Goal: Transaction & Acquisition: Download file/media

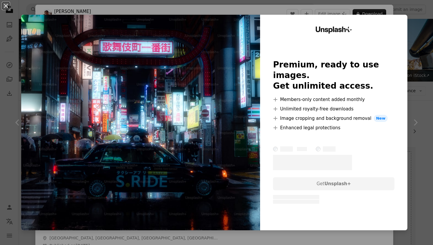
scroll to position [2991, 0]
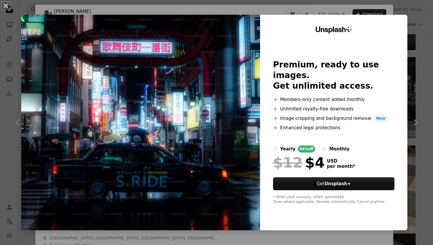
click at [363, 17] on div "Unsplash+ Premium, ready to use images. Get unlimited access. A plus sign Membe…" at bounding box center [333, 123] width 147 height 216
click at [367, 12] on div "An X shape Unsplash+ Premium, ready to use images. Get unlimited access. A plus…" at bounding box center [216, 122] width 433 height 245
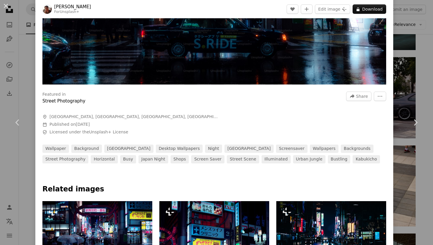
scroll to position [109, 0]
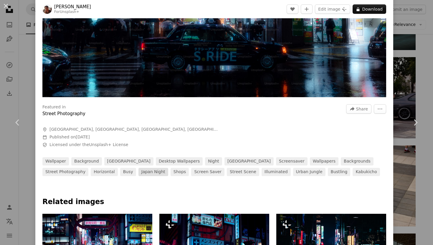
click at [139, 175] on link "japan night" at bounding box center [154, 172] width 30 height 8
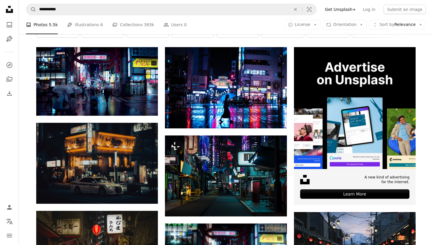
scroll to position [99, 0]
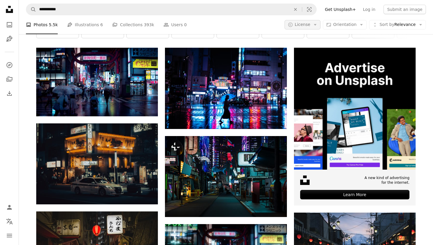
click at [302, 24] on span "License" at bounding box center [303, 24] width 16 height 5
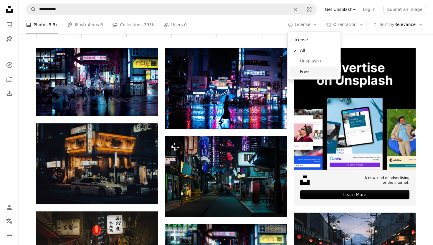
click at [309, 69] on span "Free" at bounding box center [318, 72] width 36 height 6
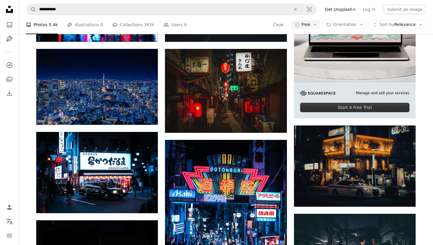
scroll to position [187, 0]
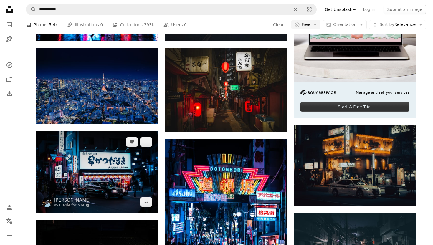
click at [150, 166] on img at bounding box center [97, 172] width 122 height 81
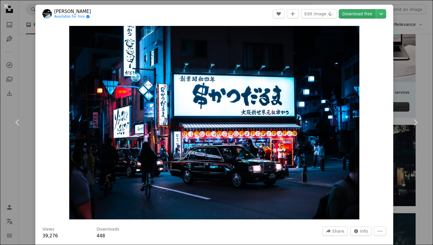
click at [370, 12] on link "Download free" at bounding box center [357, 13] width 37 height 9
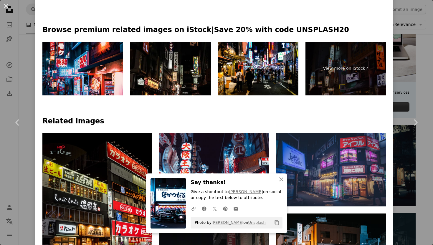
scroll to position [300, 0]
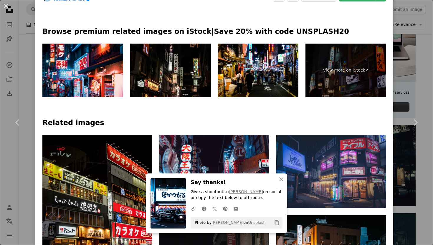
click at [419, 92] on div "An X shape Chevron left Chevron right An X shape Close Say thanks! Give a shout…" at bounding box center [216, 122] width 433 height 245
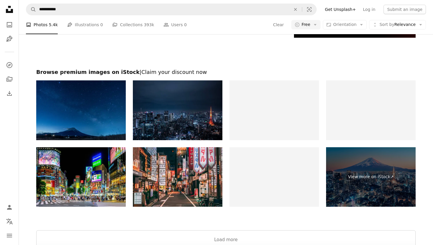
scroll to position [1083, 0]
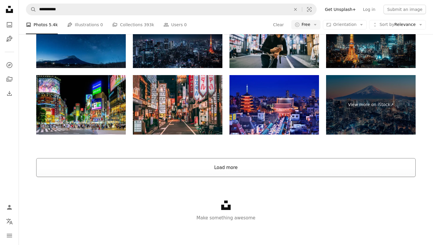
click at [347, 165] on button "Load more" at bounding box center [226, 167] width 380 height 19
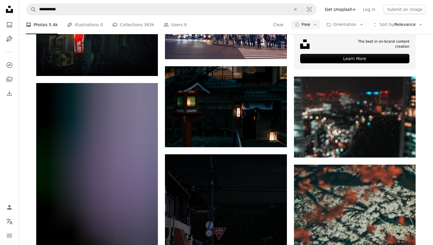
scroll to position [2546, 0]
